Goal: Register for event/course

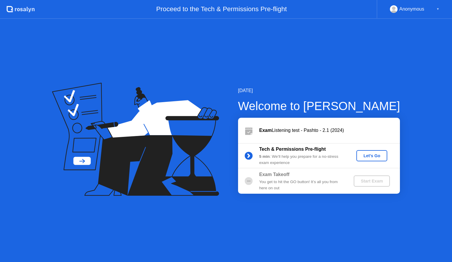
click at [367, 154] on div "Let's Go" at bounding box center [371, 155] width 26 height 5
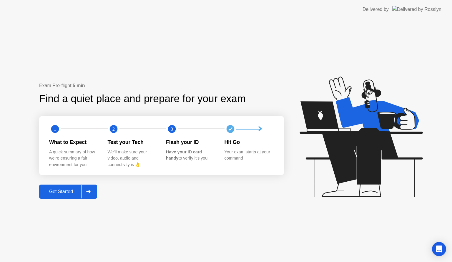
click at [95, 185] on div at bounding box center [88, 192] width 14 height 14
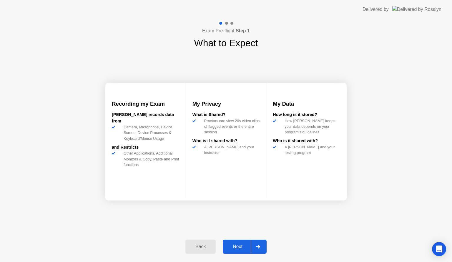
click at [260, 249] on div at bounding box center [257, 247] width 14 height 14
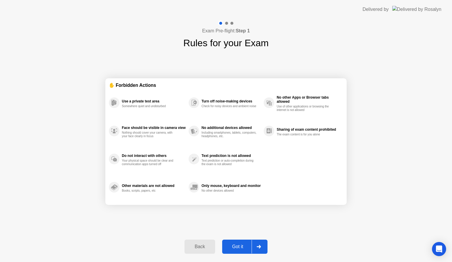
click at [260, 249] on div at bounding box center [258, 247] width 14 height 14
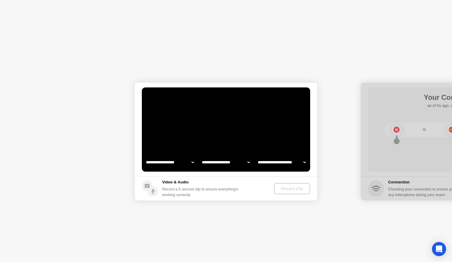
select select "**********"
select select "*******"
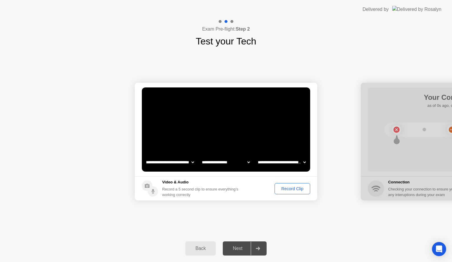
click at [296, 187] on div "Record Clip" at bounding box center [291, 188] width 31 height 5
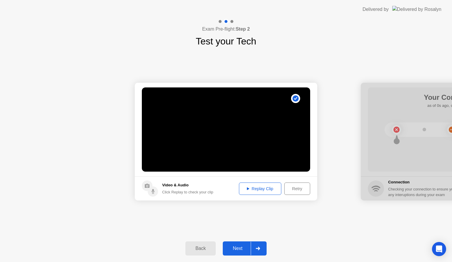
click at [263, 251] on div at bounding box center [257, 248] width 14 height 14
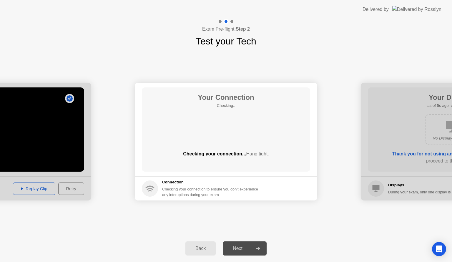
click at [263, 251] on div at bounding box center [257, 248] width 14 height 14
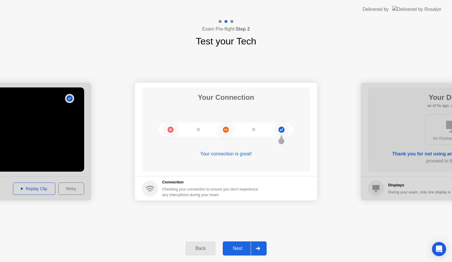
click at [261, 250] on div at bounding box center [257, 248] width 14 height 14
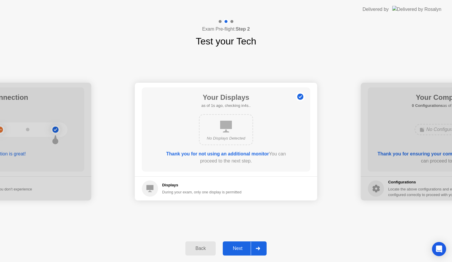
click at [261, 250] on div at bounding box center [257, 248] width 14 height 14
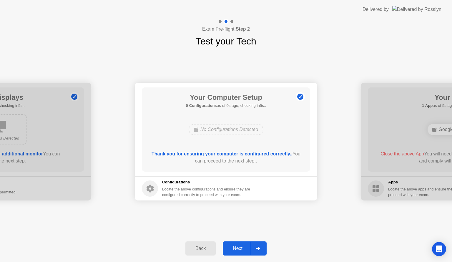
click at [261, 250] on div at bounding box center [257, 248] width 14 height 14
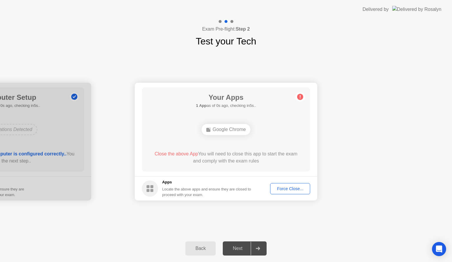
click at [294, 188] on div "Force Close..." at bounding box center [290, 188] width 36 height 5
click at [289, 186] on div "Force Close..." at bounding box center [290, 188] width 36 height 5
click at [289, 187] on div "Force Close..." at bounding box center [290, 188] width 36 height 5
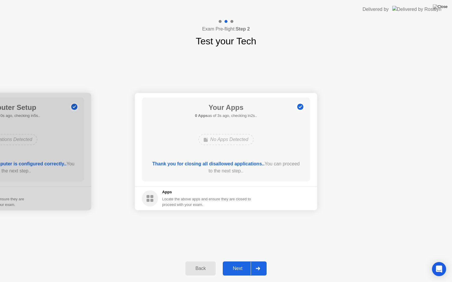
click at [259, 261] on div at bounding box center [257, 269] width 14 height 14
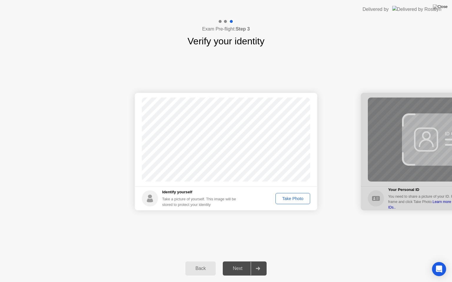
click at [292, 199] on div "Take Photo" at bounding box center [292, 198] width 31 height 5
click at [259, 261] on icon at bounding box center [257, 269] width 4 height 4
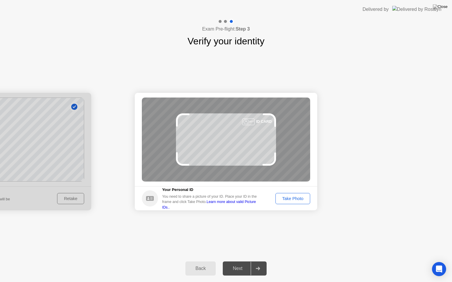
click at [300, 196] on div "Take Photo" at bounding box center [292, 198] width 31 height 5
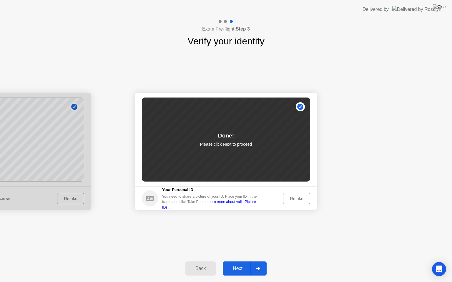
click at [258, 261] on div at bounding box center [257, 269] width 14 height 14
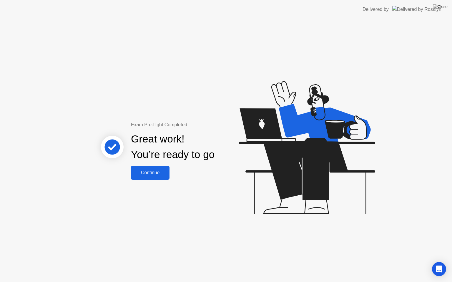
click at [147, 170] on div "Continue" at bounding box center [150, 172] width 35 height 5
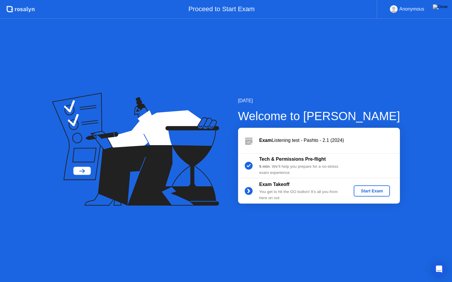
click at [366, 191] on div "Start Exam" at bounding box center [371, 191] width 31 height 5
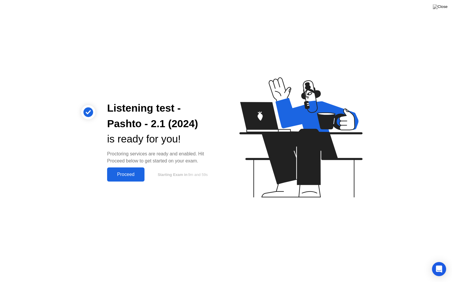
click at [116, 183] on div "Listening test - Pashto - 2.1 (2024) is ready for you! Proctoring services are …" at bounding box center [226, 141] width 452 height 282
click at [127, 176] on div "Proceed" at bounding box center [126, 174] width 34 height 5
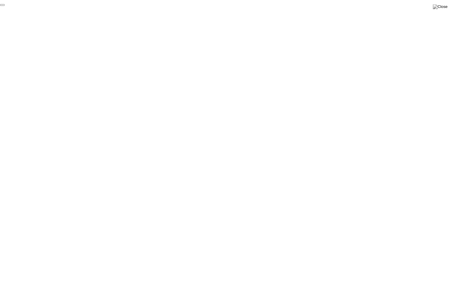
click div "End Proctoring Session"
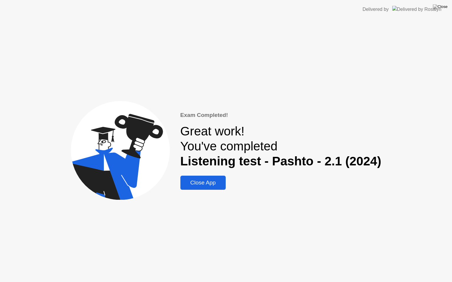
click at [219, 181] on div "Close App" at bounding box center [203, 183] width 42 height 6
